Goal: Information Seeking & Learning: Learn about a topic

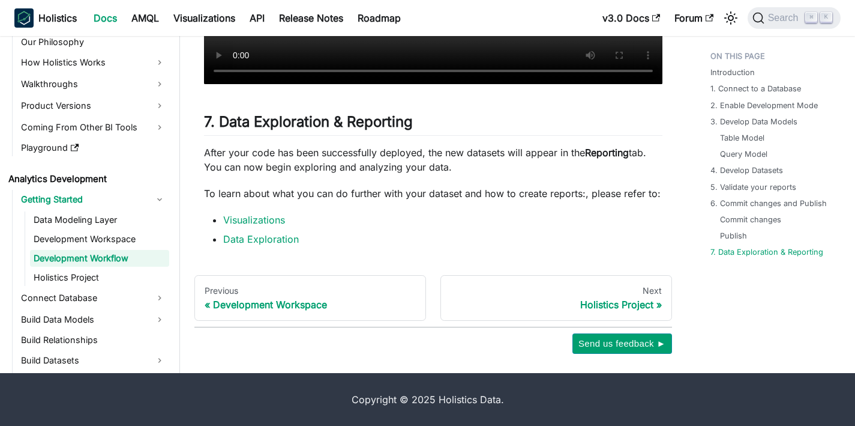
scroll to position [5231, 0]
click at [99, 271] on link "Holistics Project" at bounding box center [99, 277] width 139 height 17
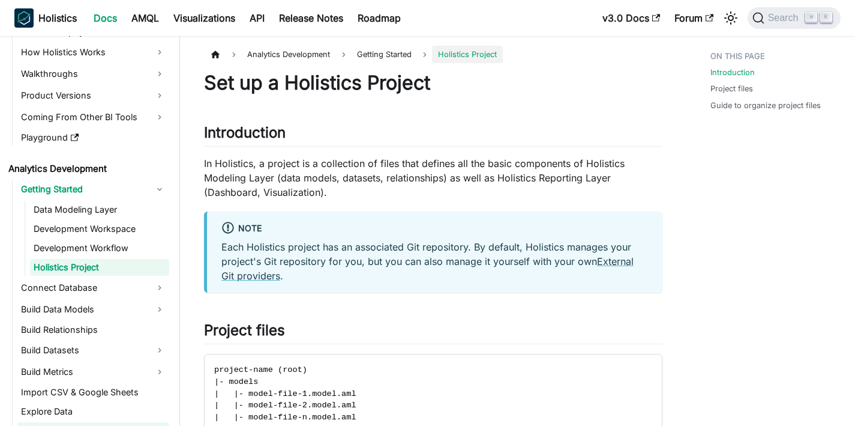
scroll to position [131, 0]
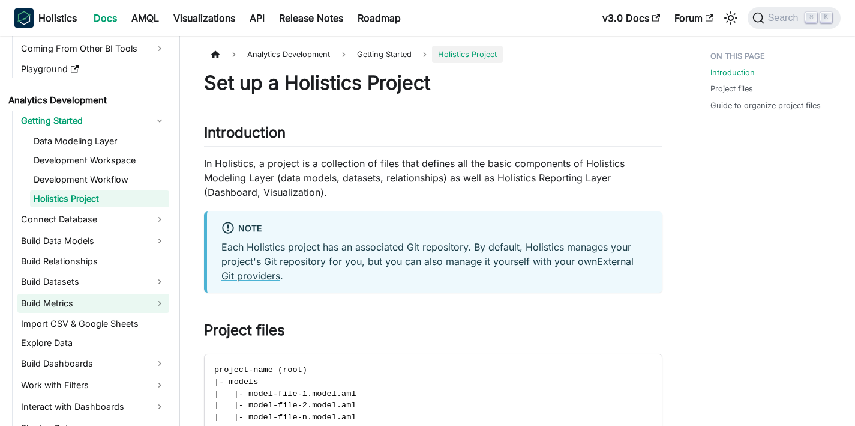
click at [74, 307] on link "Build Metrics" at bounding box center [93, 302] width 152 height 19
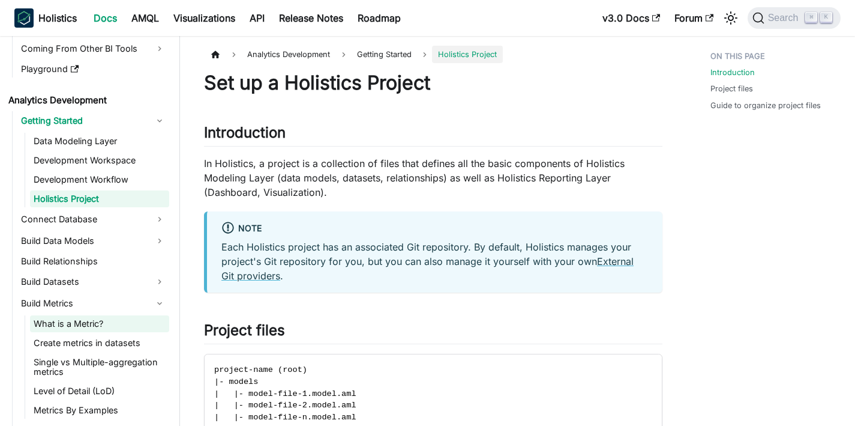
click at [73, 323] on link "What is a Metric?" at bounding box center [99, 323] width 139 height 17
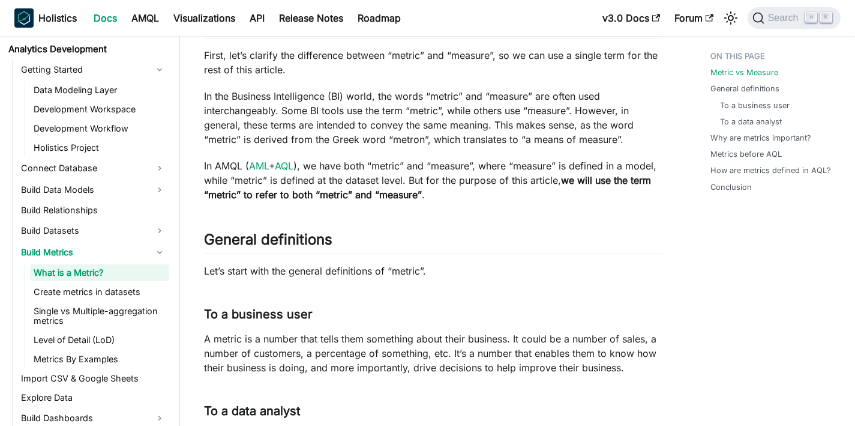
scroll to position [246, 0]
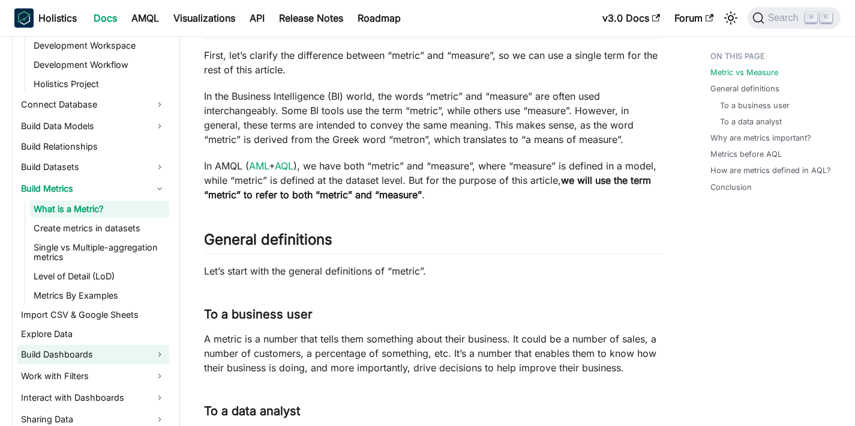
click at [71, 360] on link "Build Dashboards" at bounding box center [93, 353] width 152 height 19
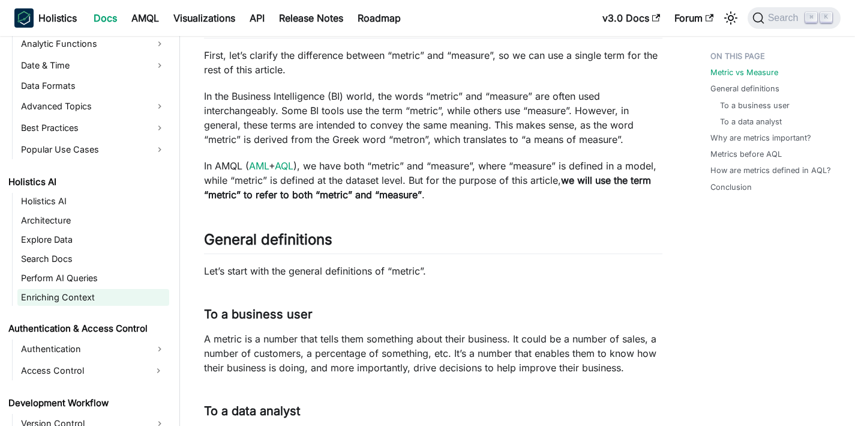
scroll to position [886, 0]
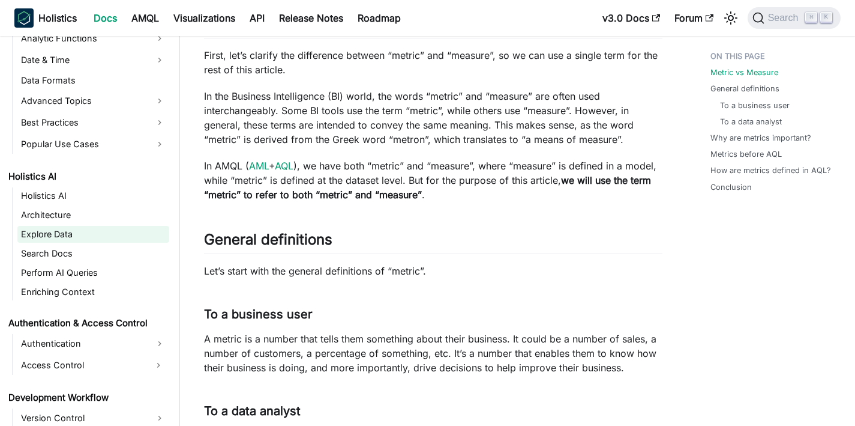
click at [88, 232] on link "Explore Data" at bounding box center [93, 234] width 152 height 17
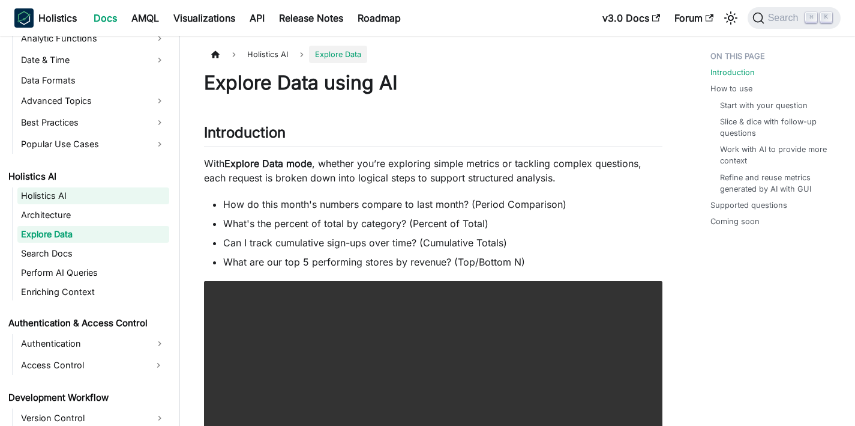
click at [55, 203] on link "Holistics AI" at bounding box center [93, 195] width 152 height 17
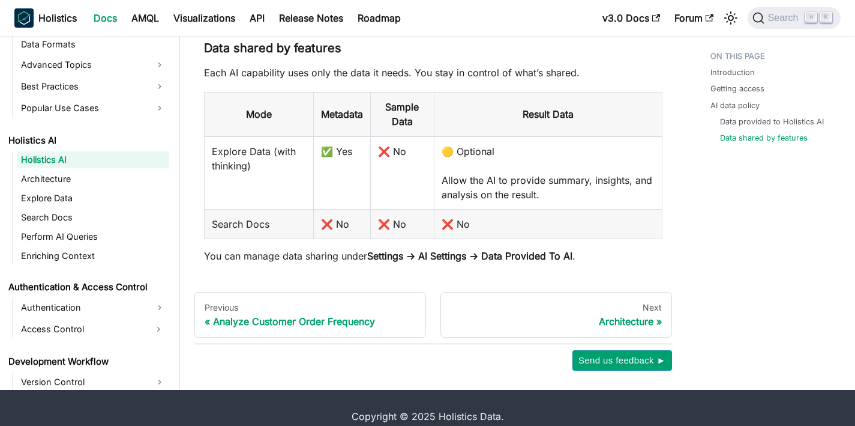
scroll to position [1052, 0]
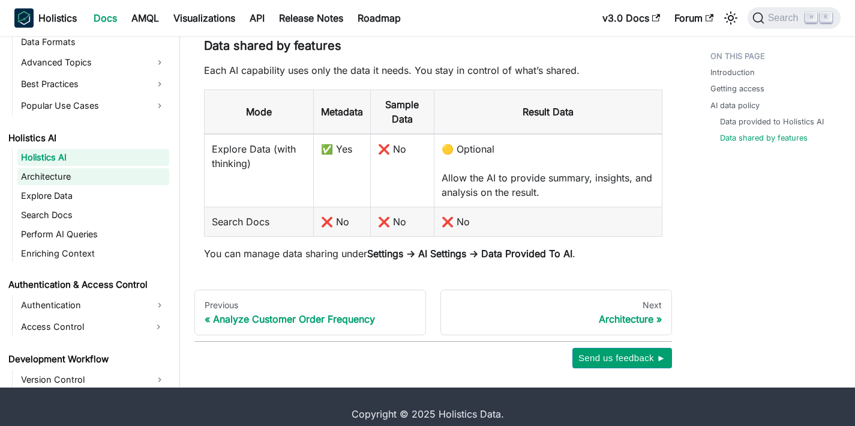
click at [66, 168] on link "Architecture" at bounding box center [93, 176] width 152 height 17
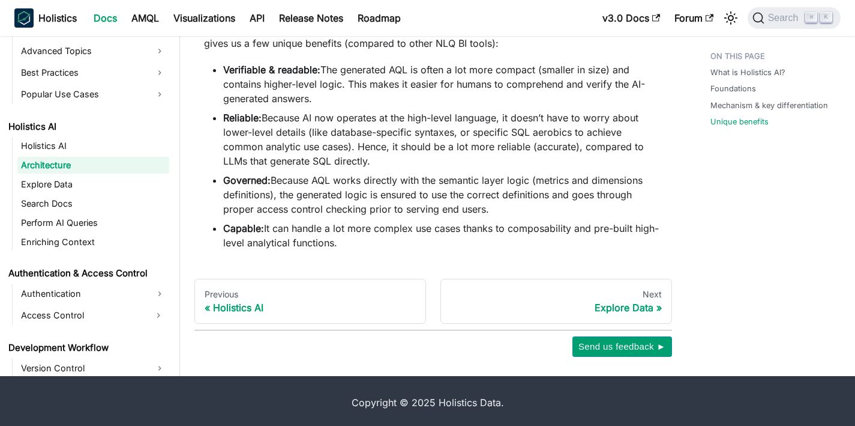
scroll to position [1370, 0]
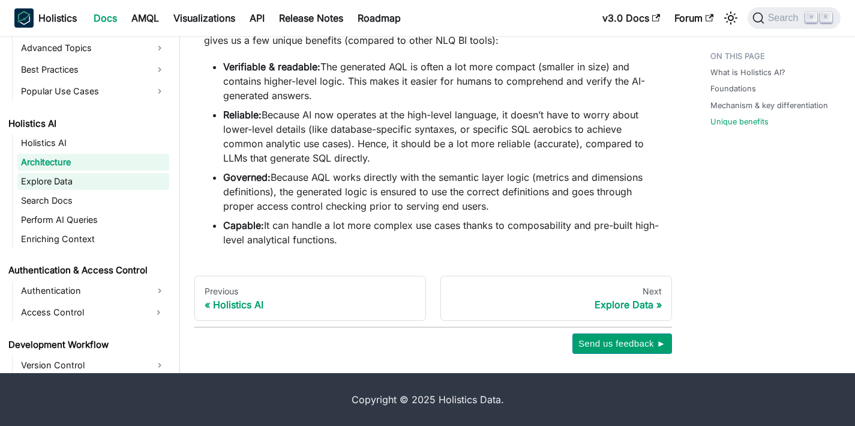
click at [56, 184] on link "Explore Data" at bounding box center [93, 181] width 152 height 17
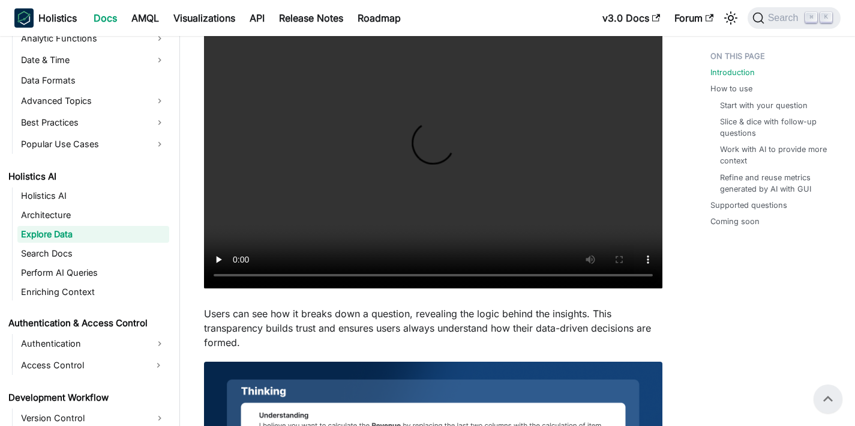
scroll to position [246, 0]
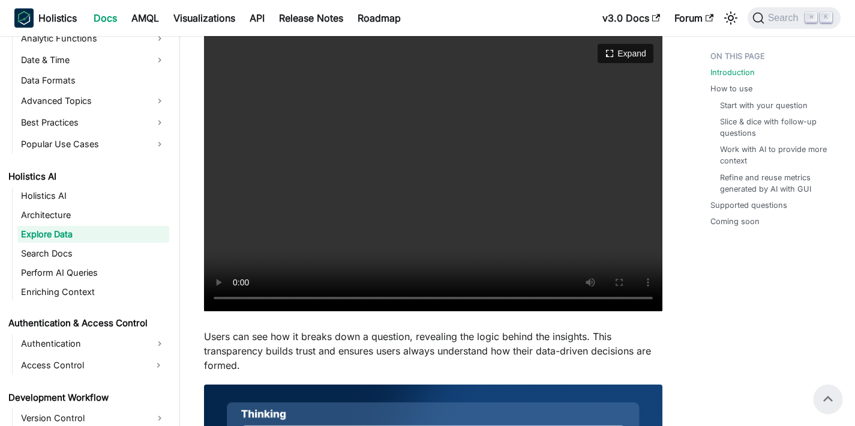
click at [385, 233] on video "Your browser does not support embedding video, but you can download it ." at bounding box center [433, 173] width 459 height 276
click at [358, 296] on video "Your browser does not support embedding video, but you can download it ." at bounding box center [433, 173] width 459 height 276
click at [462, 226] on video "Your browser does not support embedding video, but you can download it ." at bounding box center [433, 173] width 459 height 276
click at [468, 214] on video "Your browser does not support embedding video, but you can download it ." at bounding box center [433, 173] width 459 height 276
click at [552, 195] on video "Your browser does not support embedding video, but you can download it ." at bounding box center [433, 173] width 459 height 276
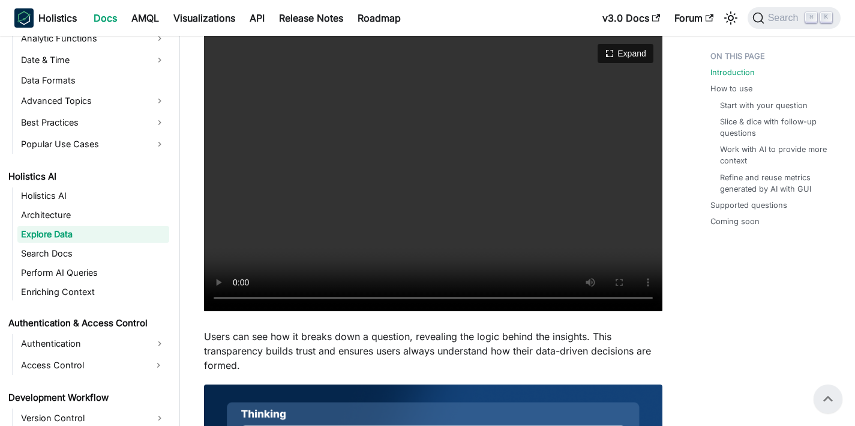
click at [552, 196] on video "Your browser does not support embedding video, but you can download it ." at bounding box center [433, 173] width 459 height 276
click at [550, 196] on video "Your browser does not support embedding video, but you can download it ." at bounding box center [433, 173] width 459 height 276
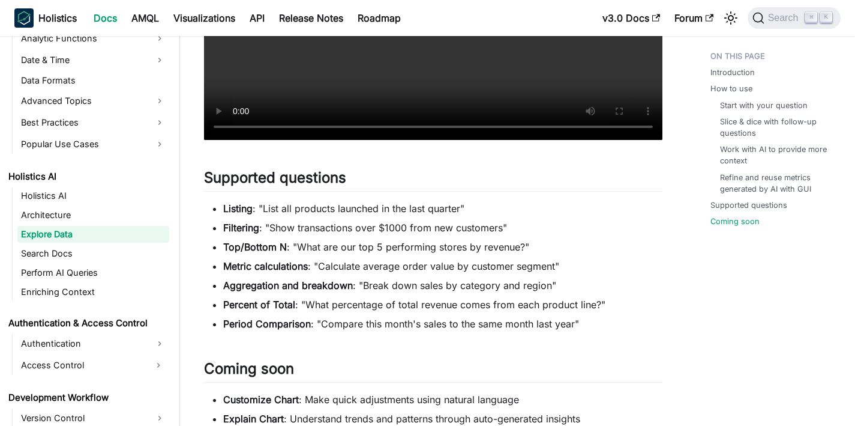
scroll to position [2458, 0]
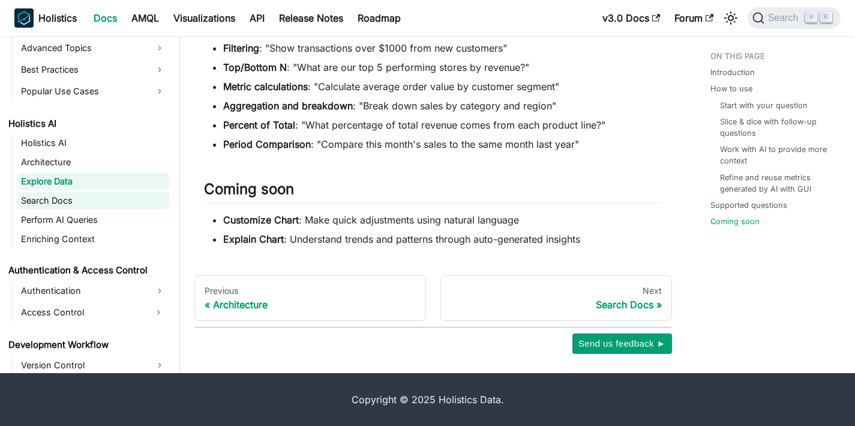
click at [74, 199] on link "Search Docs" at bounding box center [93, 200] width 152 height 17
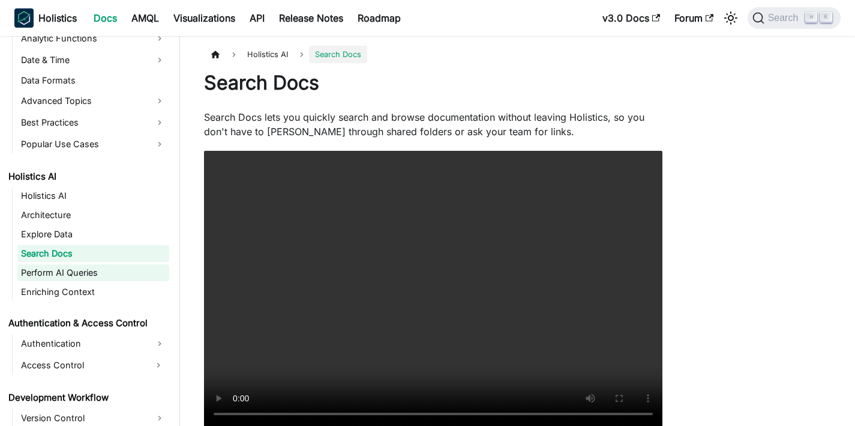
click at [86, 273] on link "Perform AI Queries" at bounding box center [93, 272] width 152 height 17
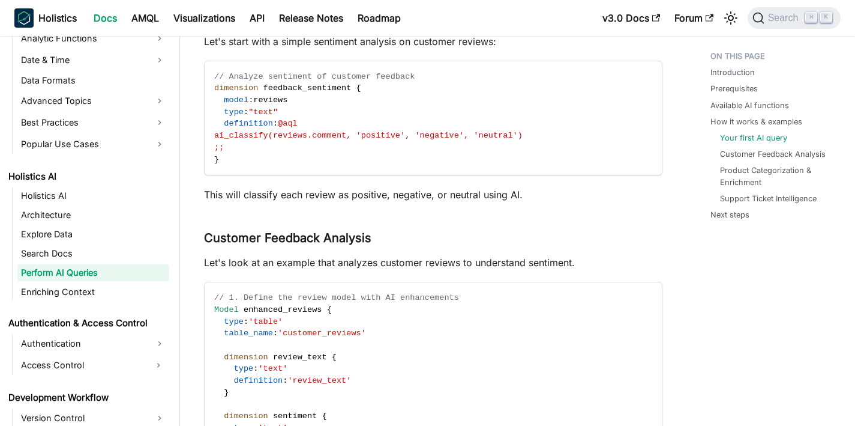
scroll to position [1222, 0]
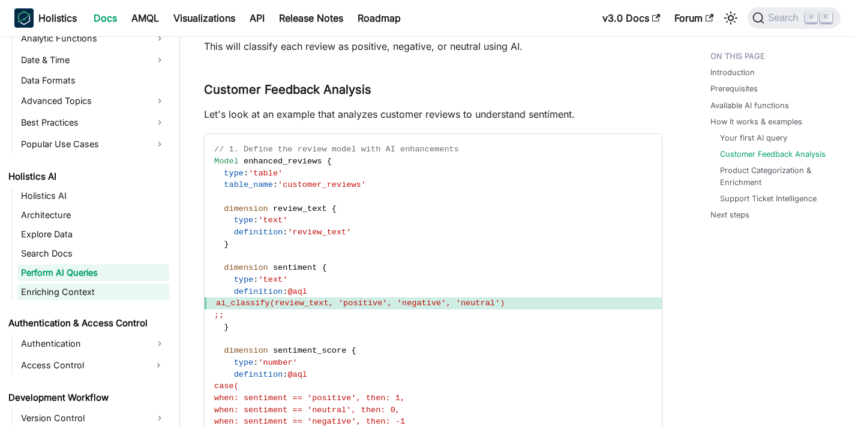
click at [62, 287] on link "Enriching Context" at bounding box center [93, 291] width 152 height 17
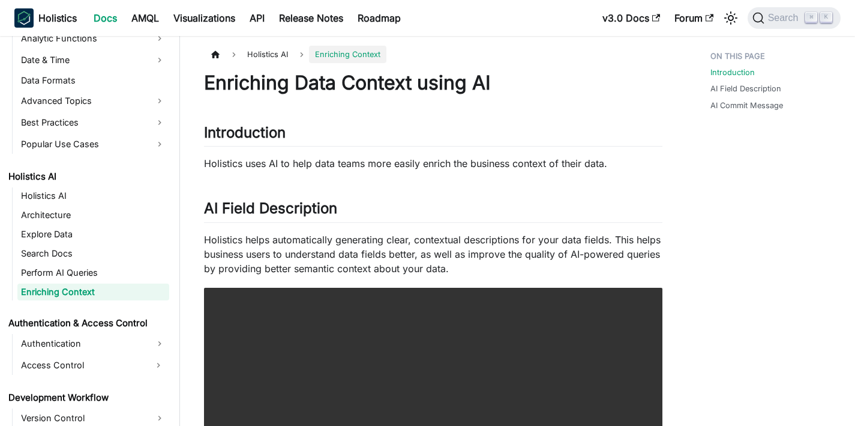
click at [79, 281] on ul "Holistics AI Architecture Explore Data Search Docs Perform AI Queries Enriching…" at bounding box center [90, 243] width 157 height 113
click at [80, 277] on link "Perform AI Queries" at bounding box center [93, 272] width 152 height 17
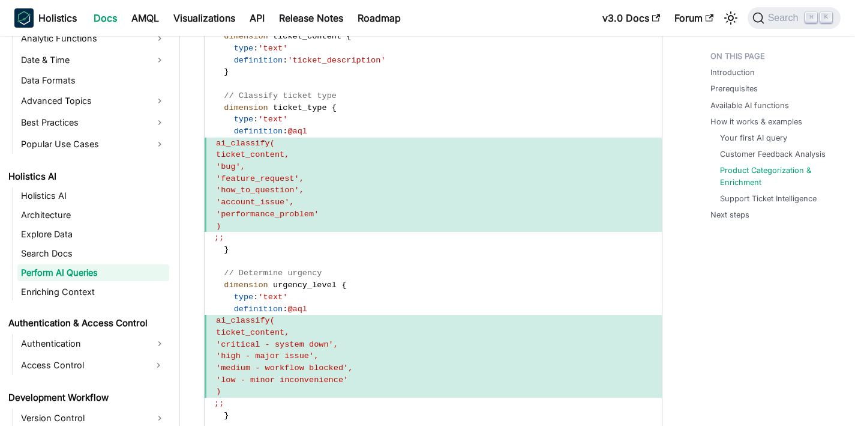
scroll to position [3151, 0]
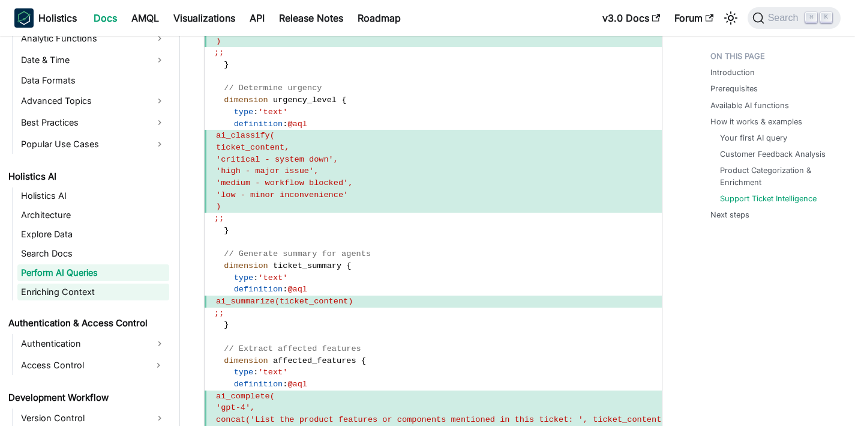
click at [88, 284] on link "Enriching Context" at bounding box center [93, 291] width 152 height 17
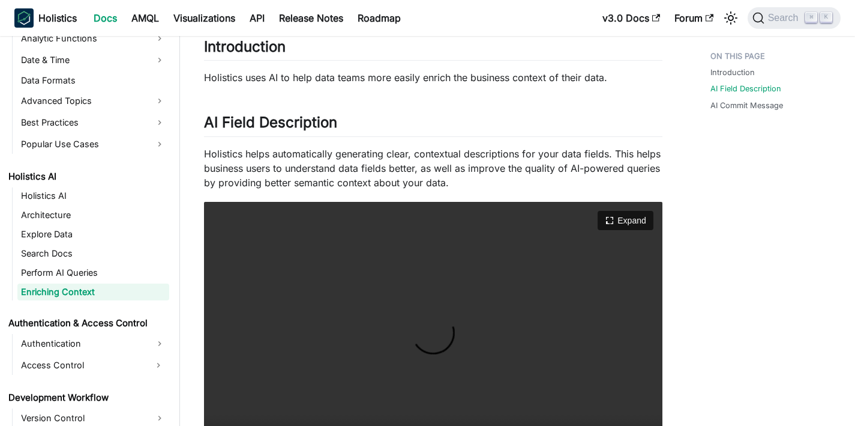
scroll to position [113, 0]
